Goal: Task Accomplishment & Management: Use online tool/utility

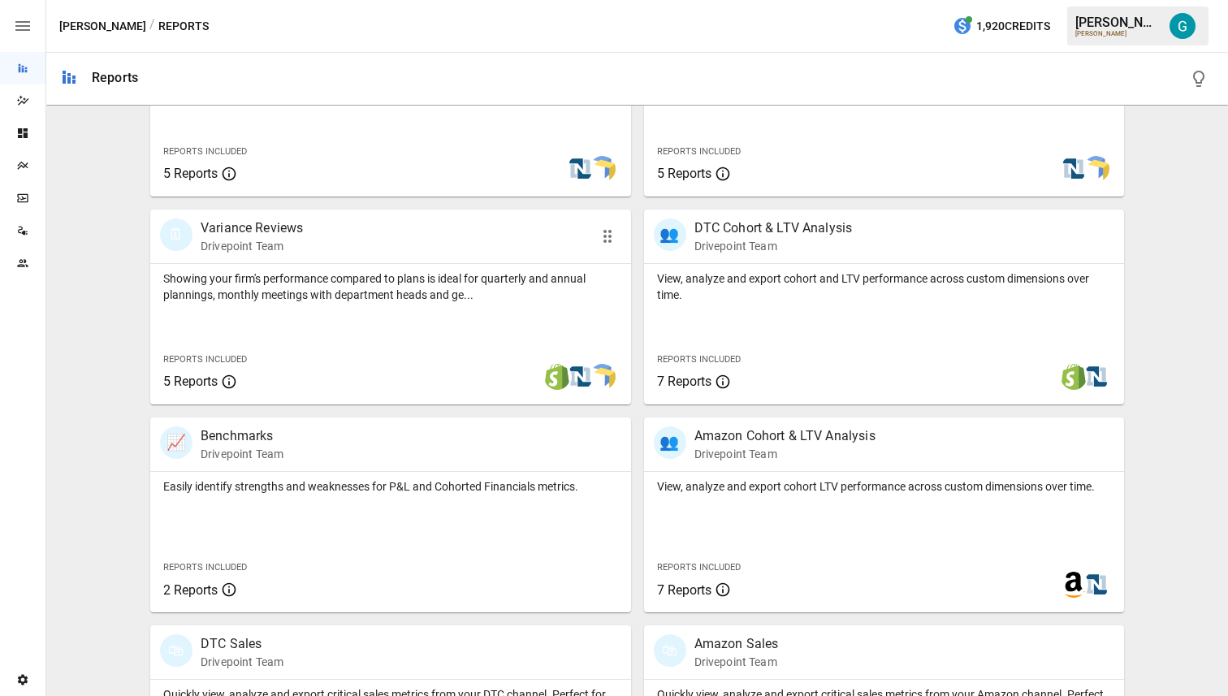
scroll to position [563, 0]
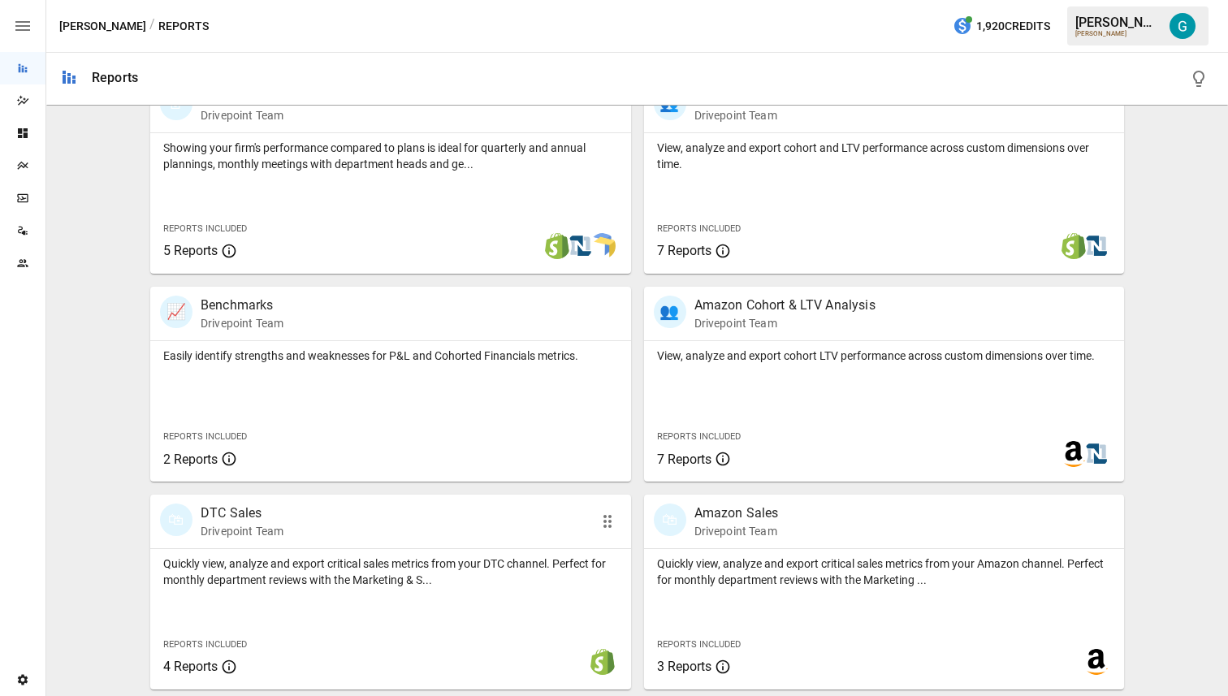
click at [360, 520] on div "🛍 DTC Sales Drivepoint Team" at bounding box center [352, 522] width 384 height 36
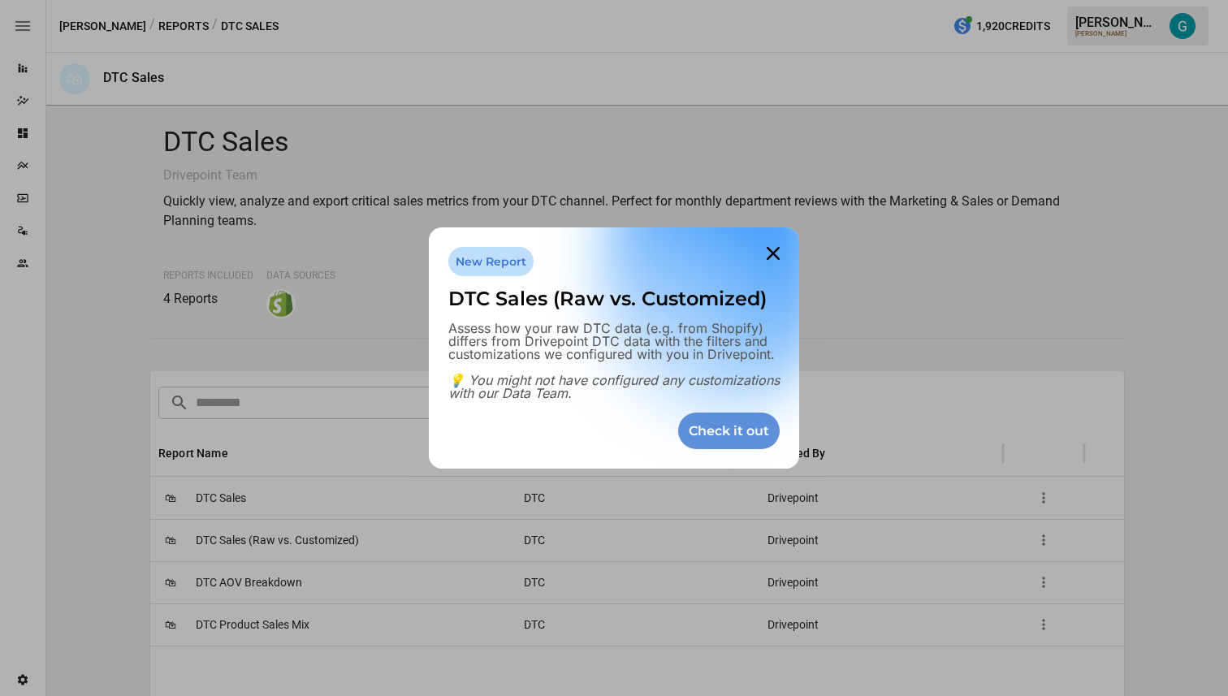
click at [742, 434] on div "Check it out" at bounding box center [729, 431] width 102 height 37
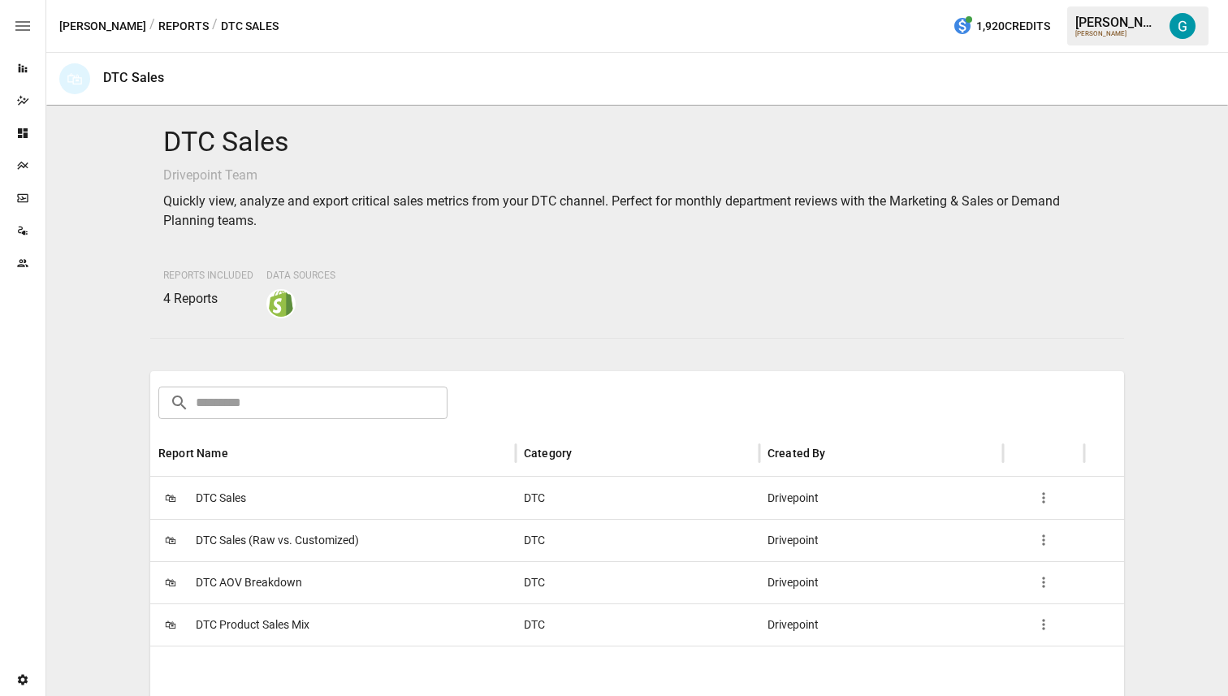
click at [308, 537] on span "DTC Sales (Raw vs. Customized)" at bounding box center [277, 540] width 163 height 41
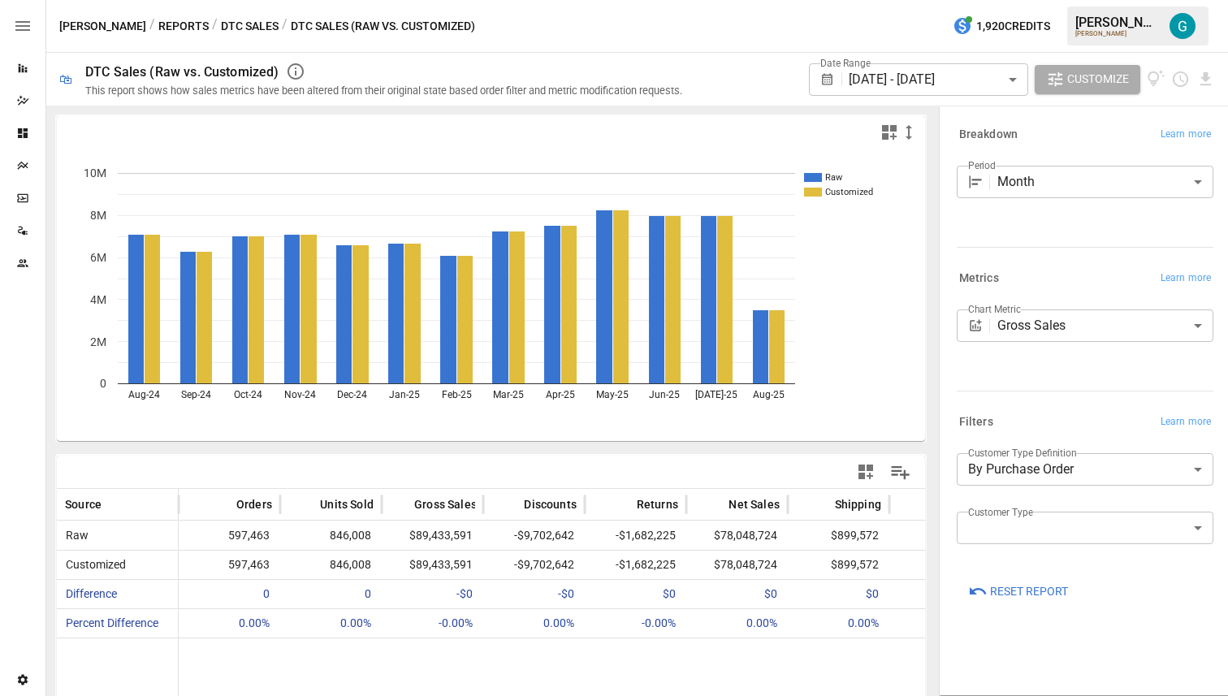
click at [221, 21] on button "DTC Sales" at bounding box center [250, 26] width 58 height 20
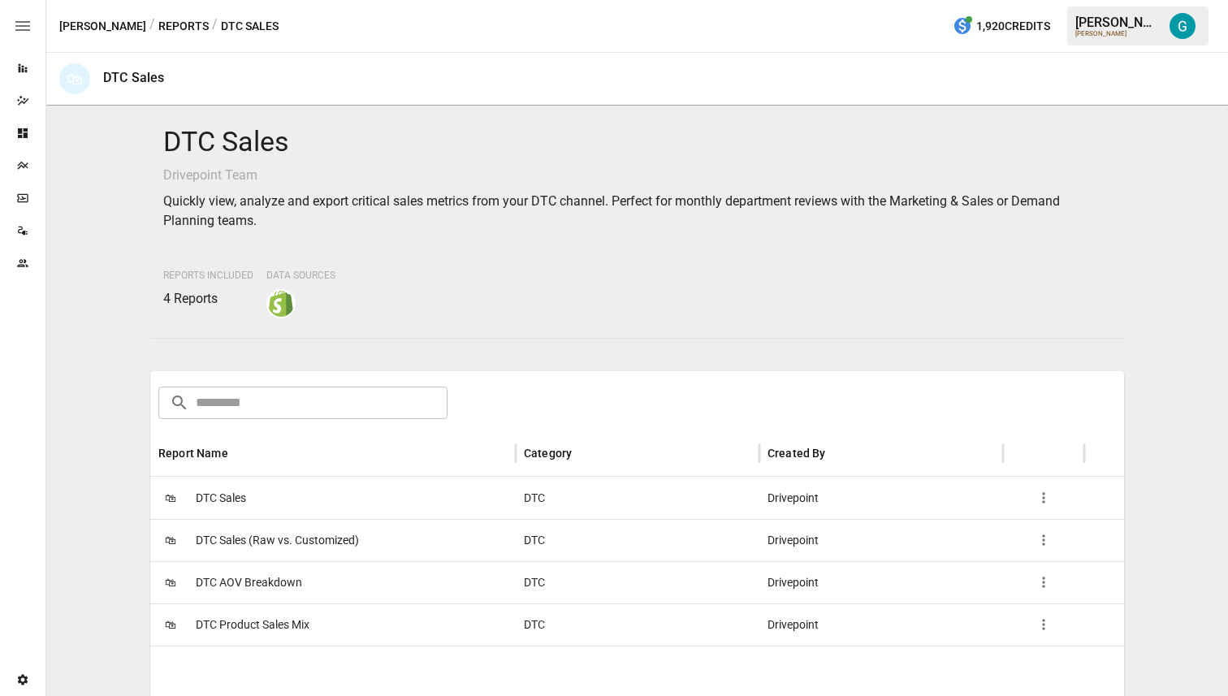
scroll to position [1, 0]
click at [301, 627] on span "DTC Product Sales Mix" at bounding box center [253, 623] width 114 height 41
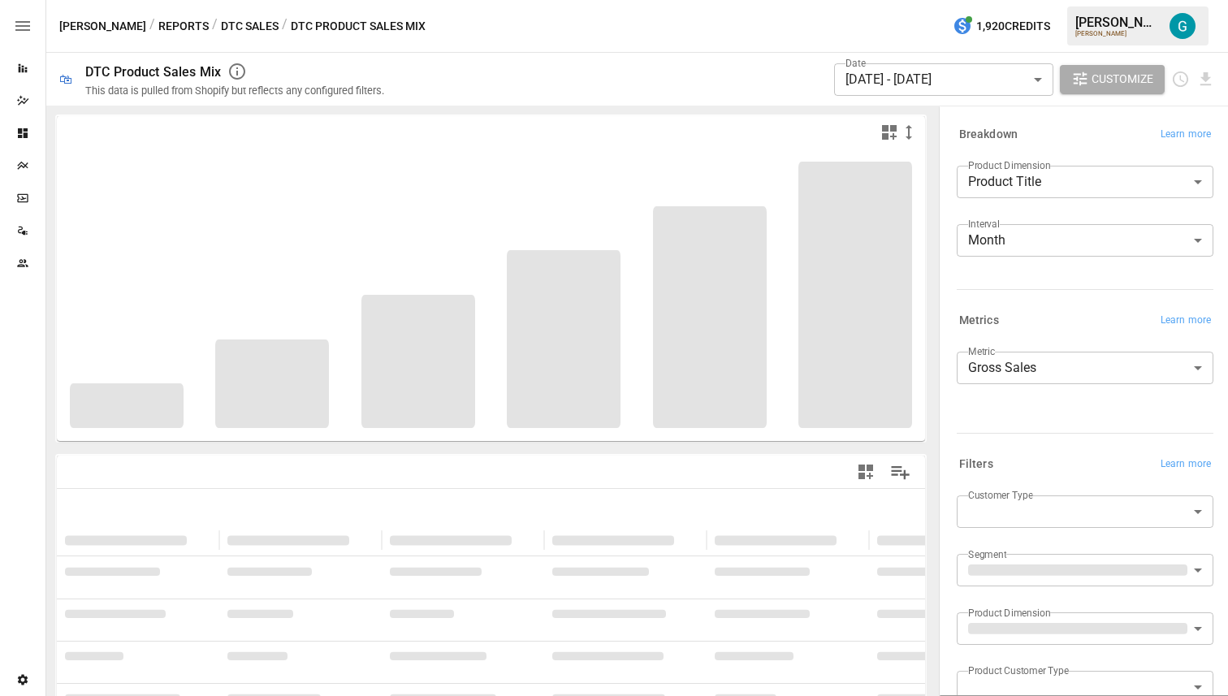
click at [1035, 129] on div "Breakdown Learn more" at bounding box center [1085, 134] width 257 height 23
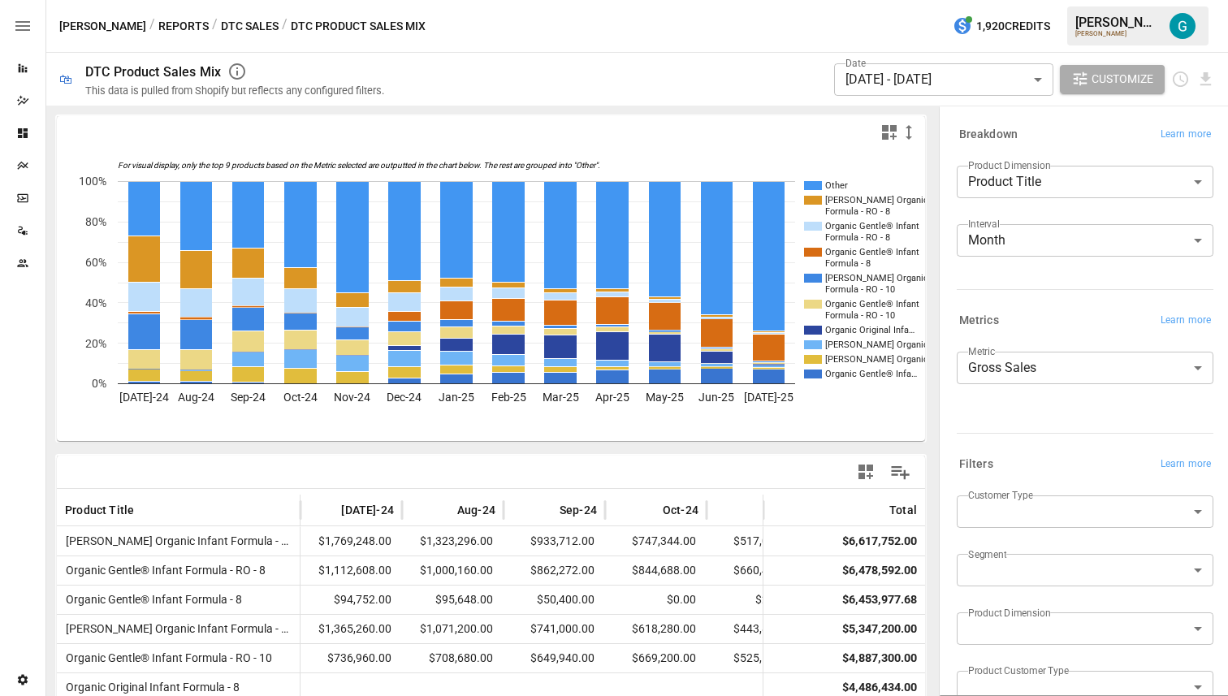
click at [1074, 0] on body "Reports Dazzler Studio Dashboards Plans SmartModel ™ Data Sources Team Settings…" at bounding box center [614, 0] width 1228 height 0
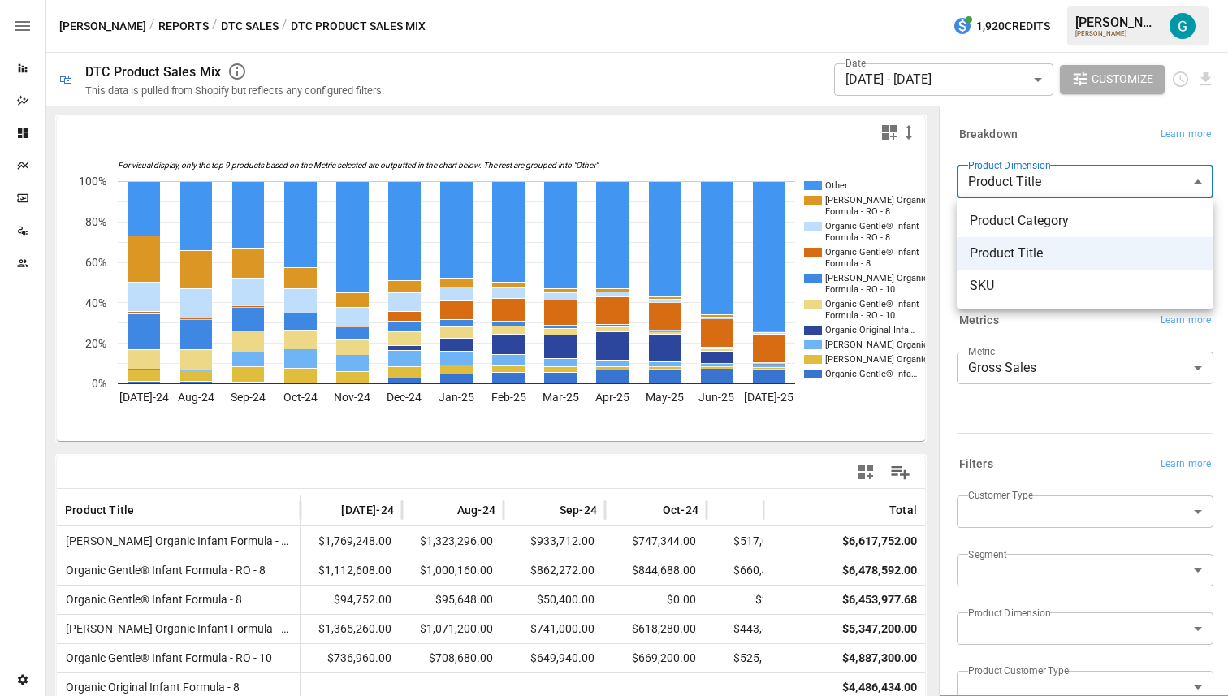
click at [1059, 221] on span "Product Category" at bounding box center [1085, 220] width 231 height 19
type input "**********"
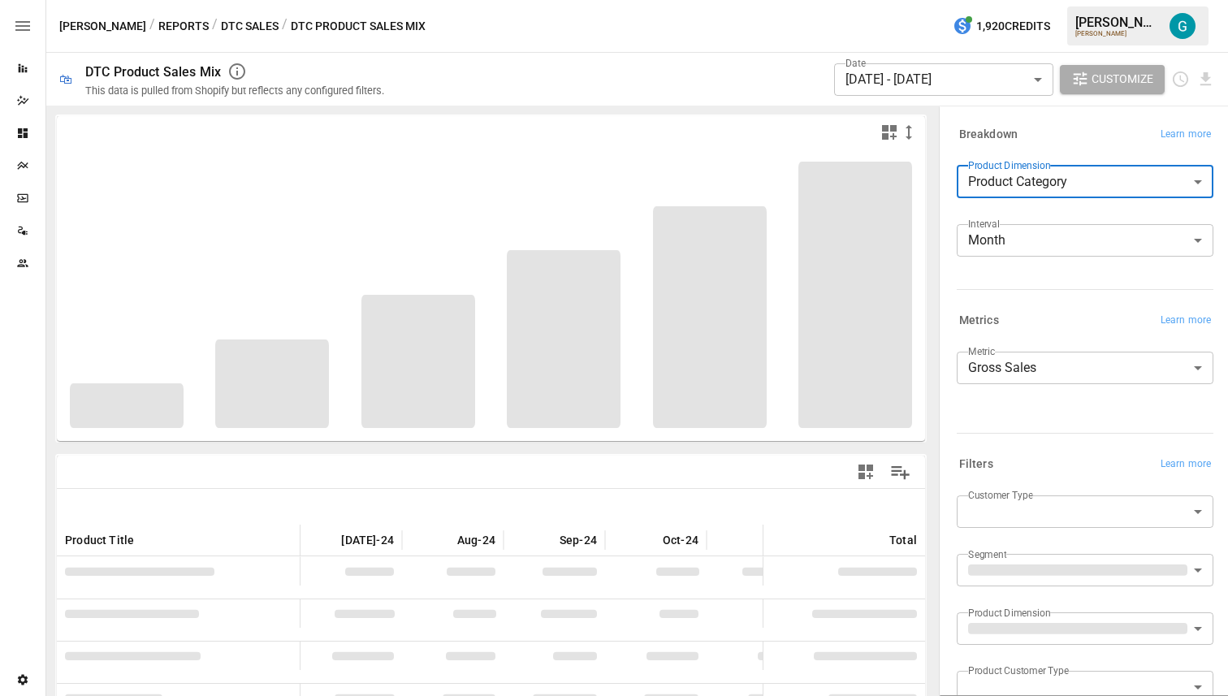
click at [1093, 149] on div "**********" at bounding box center [1081, 210] width 263 height 186
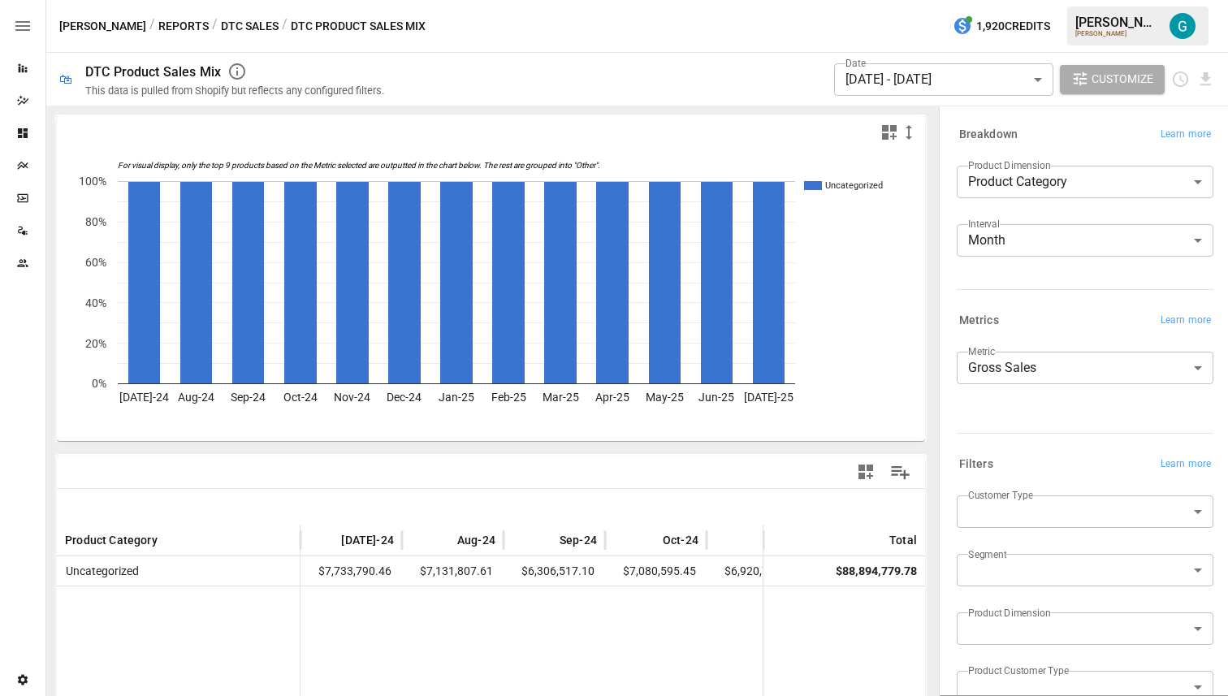
click at [21, 236] on icon "Data Sources" at bounding box center [22, 230] width 13 height 13
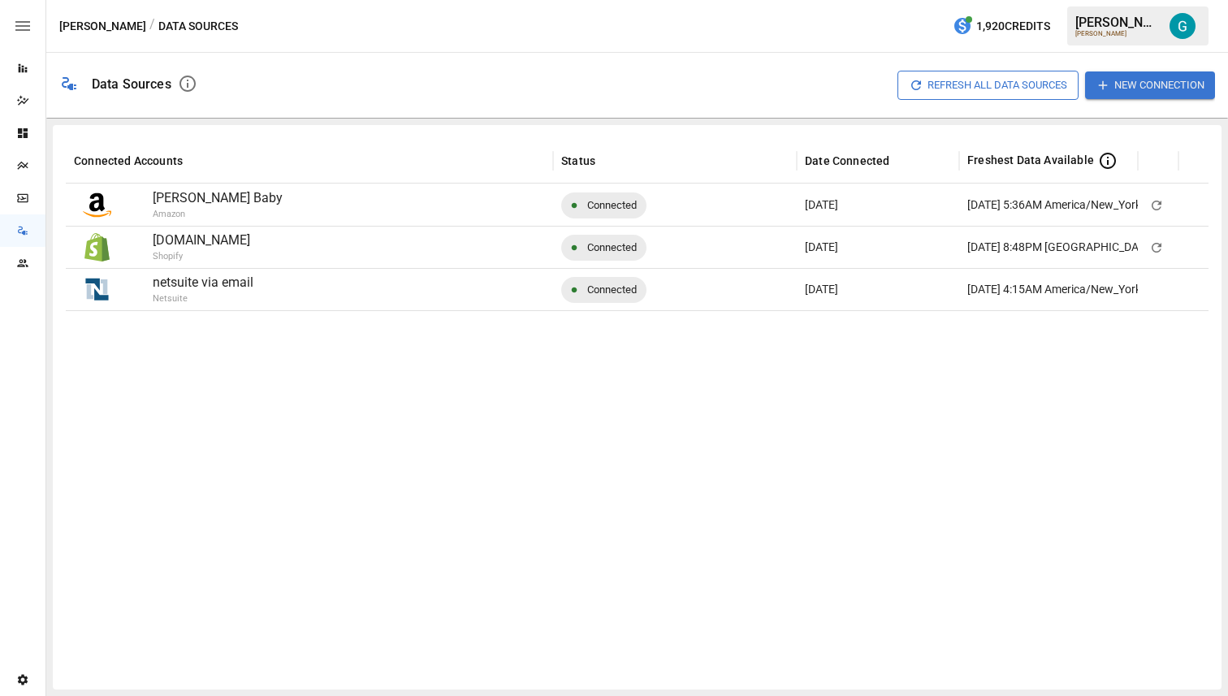
scroll to position [0, 35]
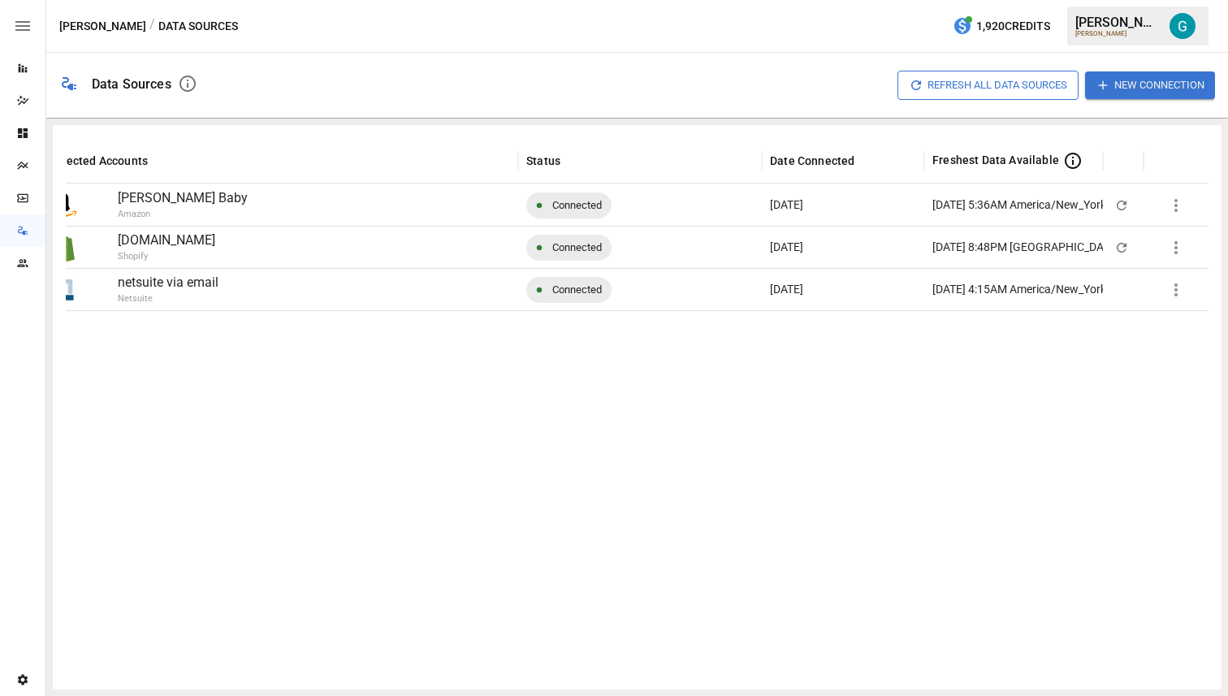
click at [1178, 249] on icon "button" at bounding box center [1175, 247] width 19 height 19
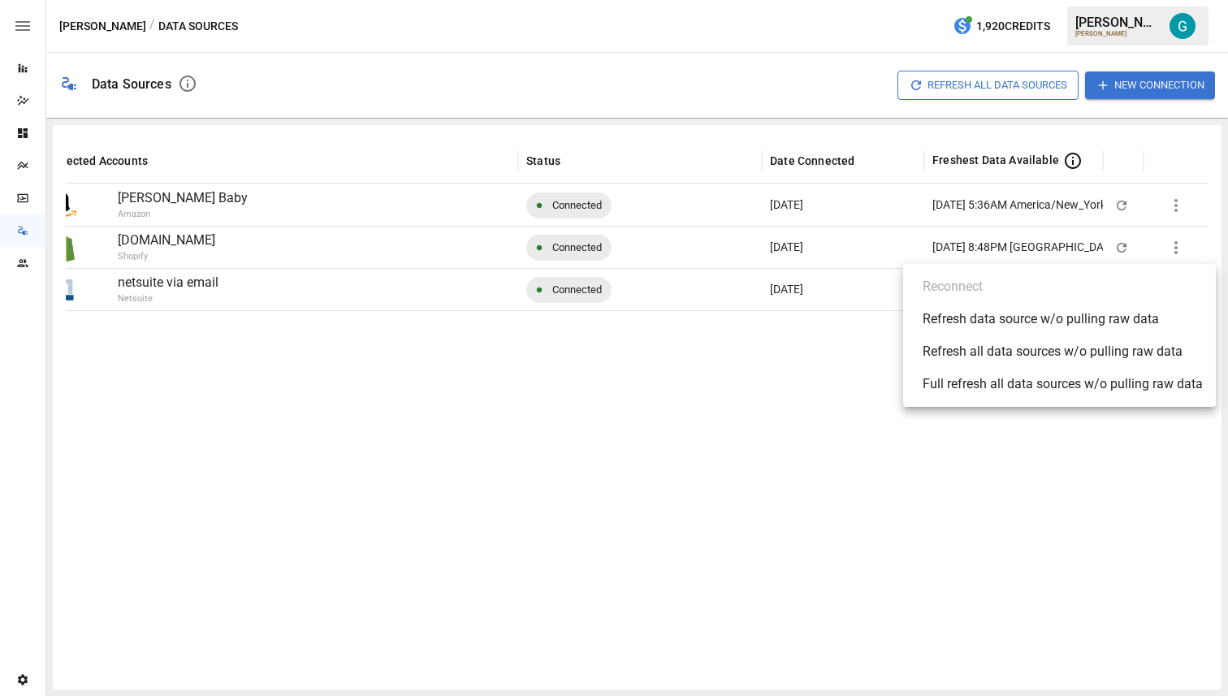
click at [1077, 321] on div "Refresh data source w/o pulling raw data" at bounding box center [1041, 318] width 236 height 19
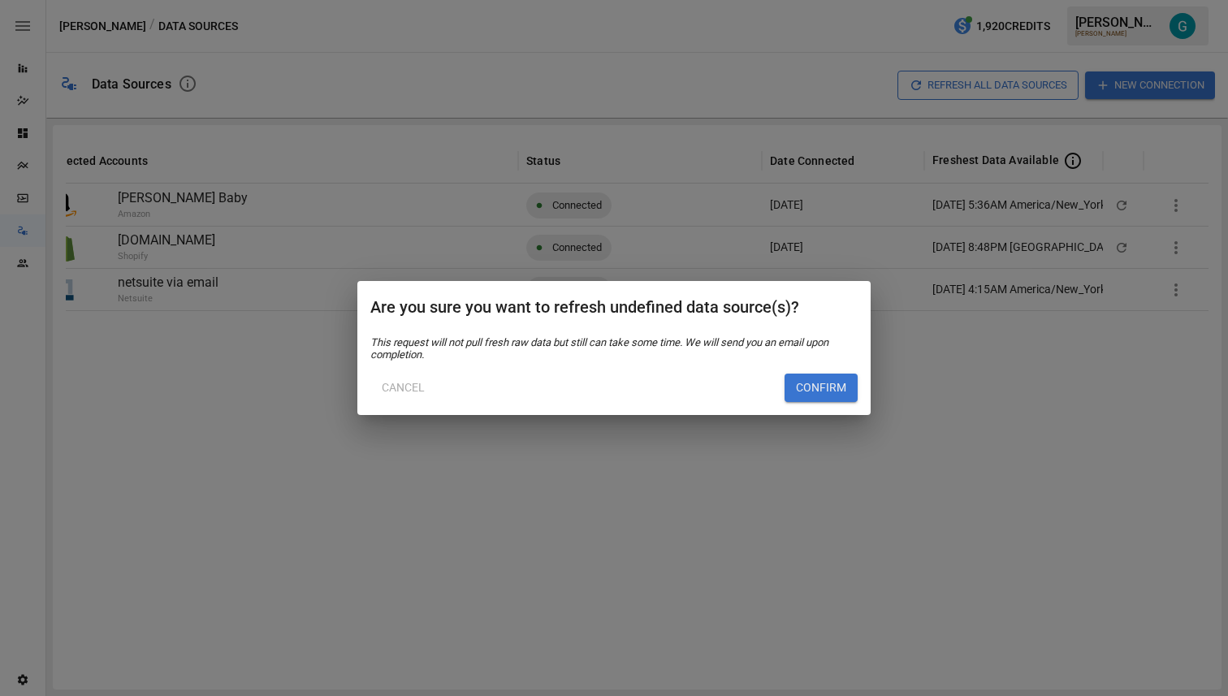
click at [847, 387] on button "Confirm" at bounding box center [821, 388] width 73 height 29
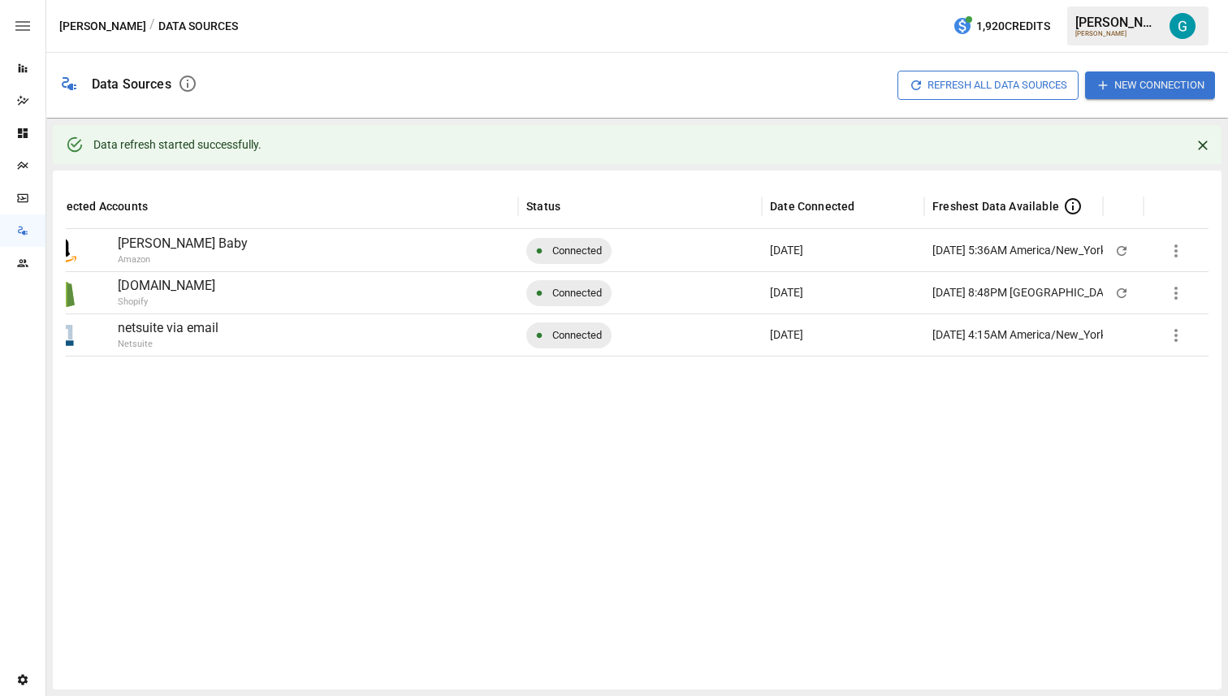
click at [1175, 296] on icon "button" at bounding box center [1175, 293] width 3 height 13
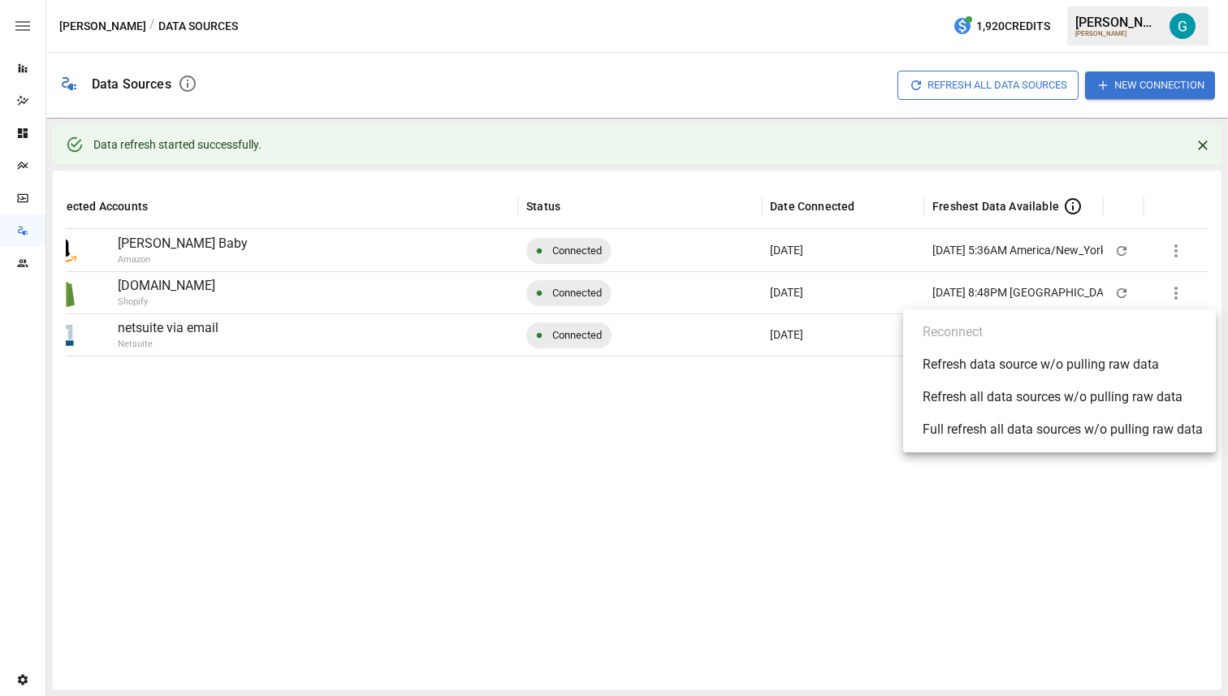
click at [737, 466] on div at bounding box center [614, 348] width 1228 height 696
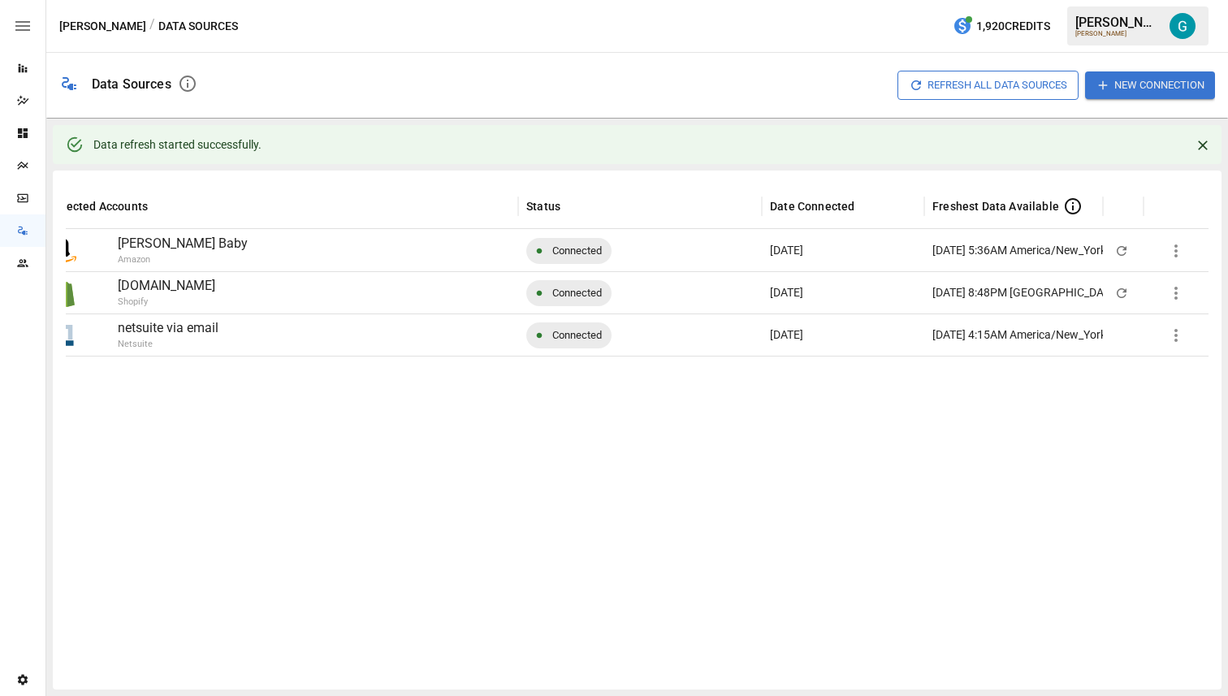
click at [1178, 292] on icon "button" at bounding box center [1175, 292] width 19 height 19
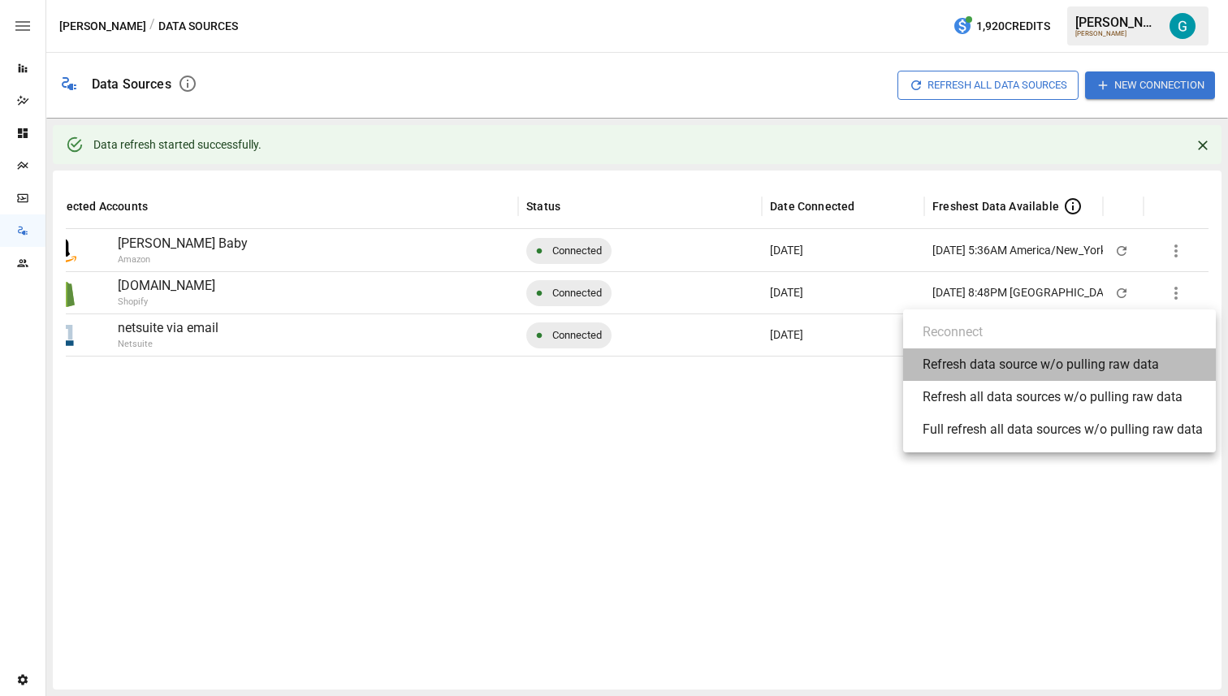
click at [1090, 358] on div "Refresh data source w/o pulling raw data" at bounding box center [1041, 364] width 236 height 19
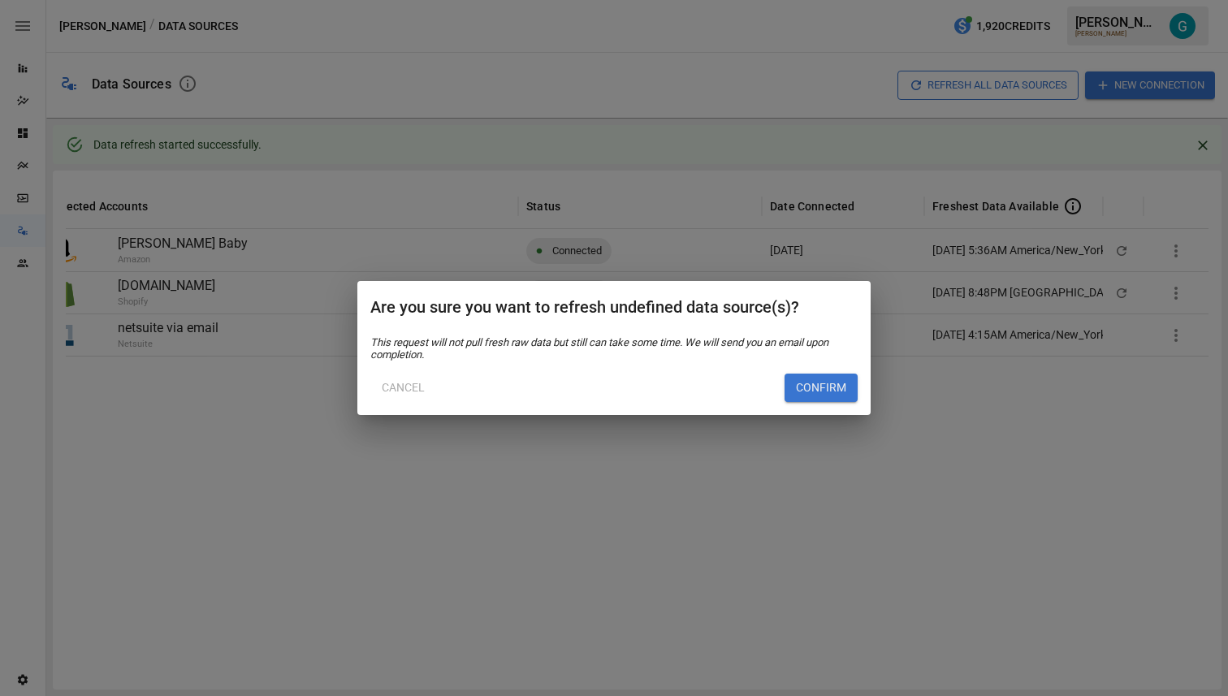
click at [798, 387] on button "Confirm" at bounding box center [821, 388] width 73 height 29
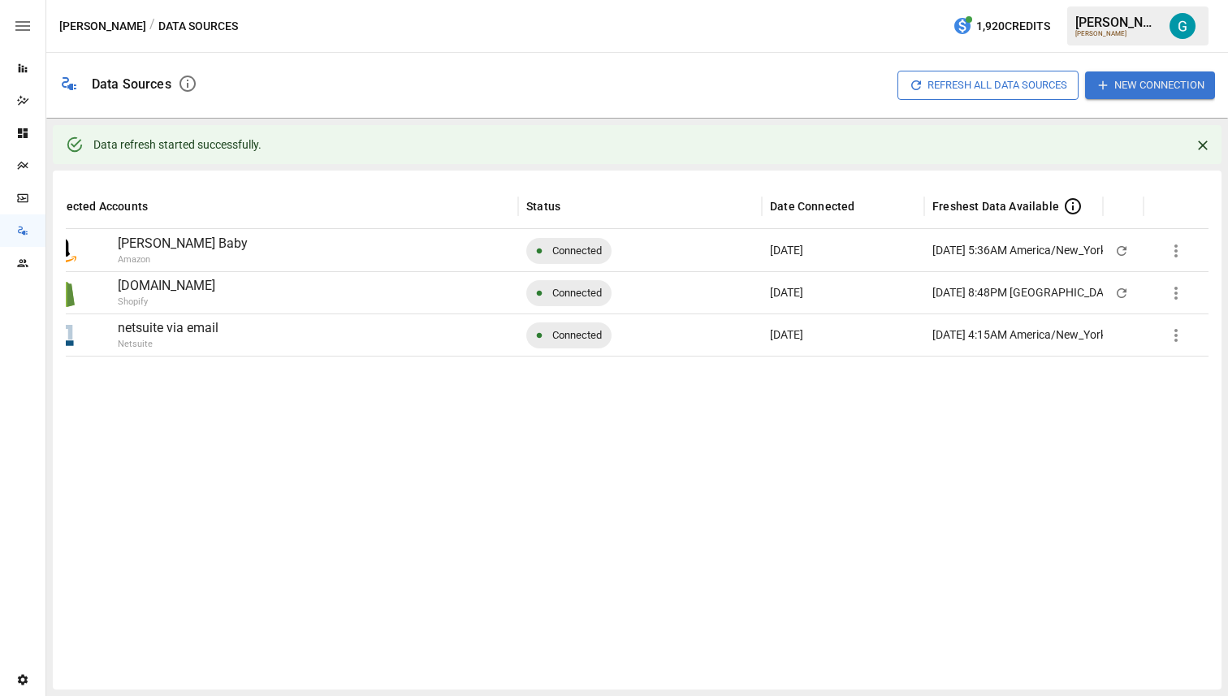
scroll to position [0, 0]
